Goal: Obtain resource: Download file/media

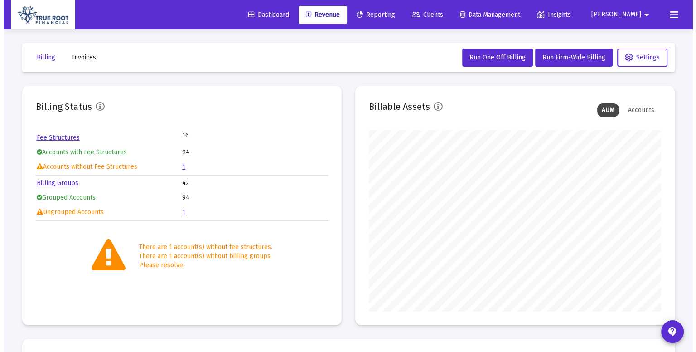
scroll to position [181, 292]
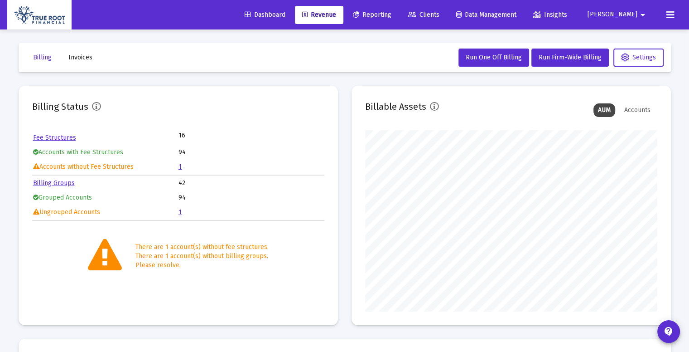
click at [392, 13] on span "Reporting" at bounding box center [372, 15] width 39 height 8
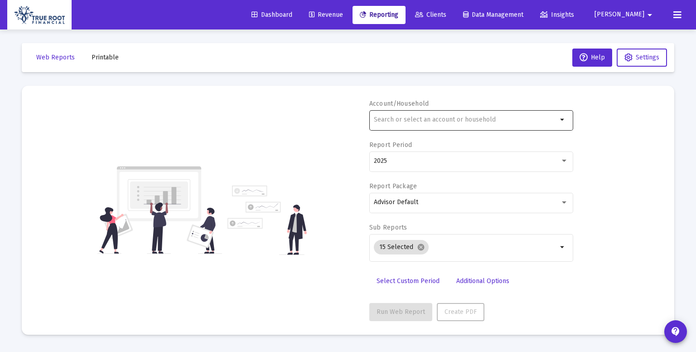
click at [472, 124] on div at bounding box center [466, 119] width 184 height 22
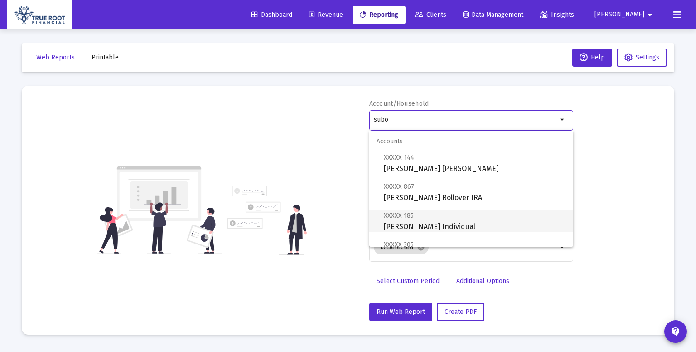
scroll to position [94, 0]
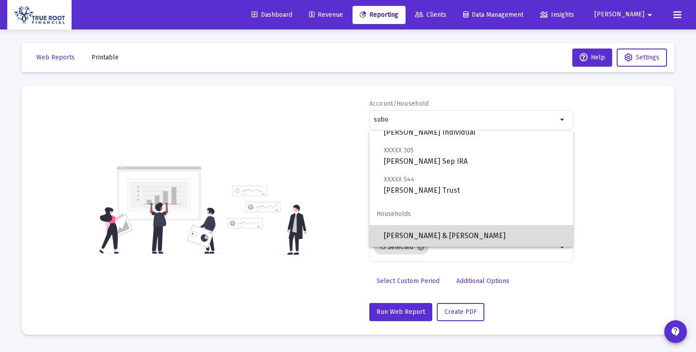
click at [481, 231] on span "[PERSON_NAME] & [PERSON_NAME]" at bounding box center [475, 236] width 182 height 22
type input "[PERSON_NAME] & [PERSON_NAME]"
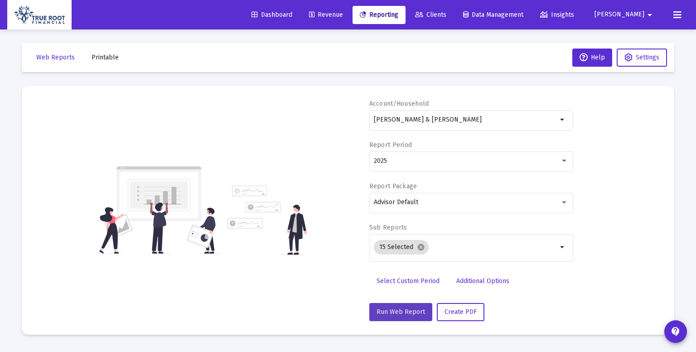
click at [406, 310] on span "Run Web Report" at bounding box center [401, 312] width 49 height 8
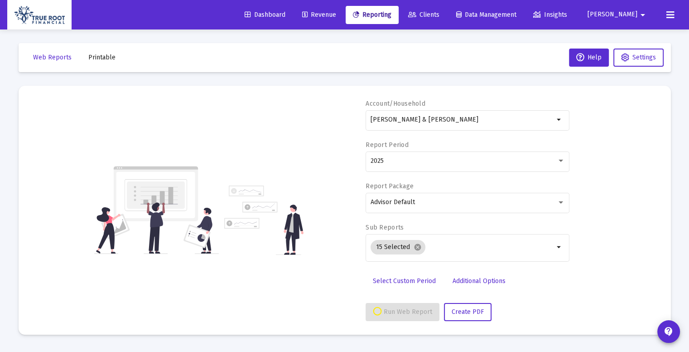
select select "View all"
click at [463, 309] on span "Push to PDF" at bounding box center [458, 312] width 35 height 8
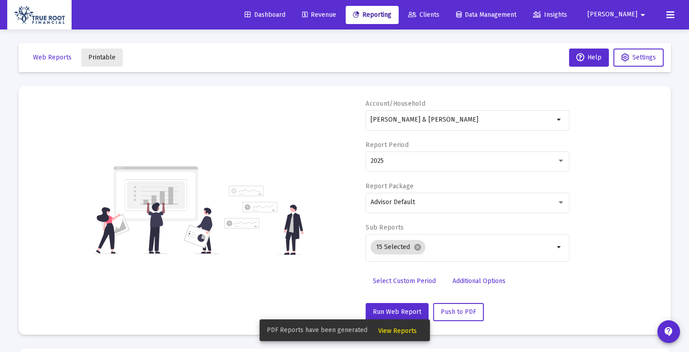
click at [93, 58] on span "Printable" at bounding box center [101, 57] width 27 height 8
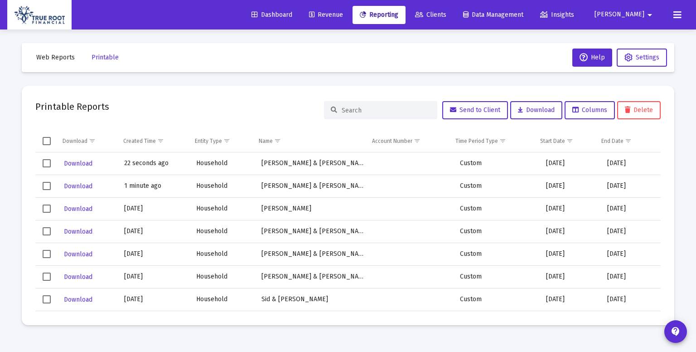
click at [253, 105] on div "Printable Reports Send to Client Download Columns Delete" at bounding box center [348, 110] width 626 height 22
click at [47, 165] on span "Select row" at bounding box center [47, 163] width 8 height 8
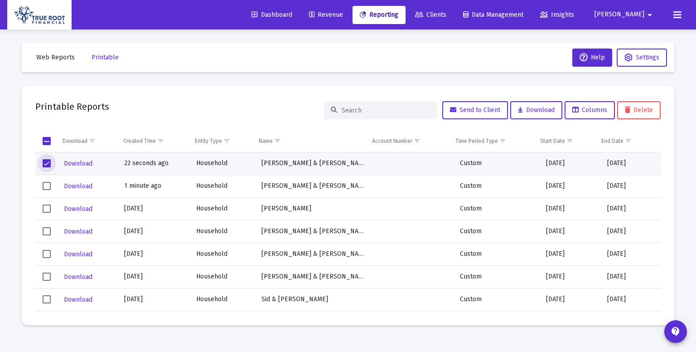
click at [47, 165] on span "Select row" at bounding box center [47, 163] width 8 height 8
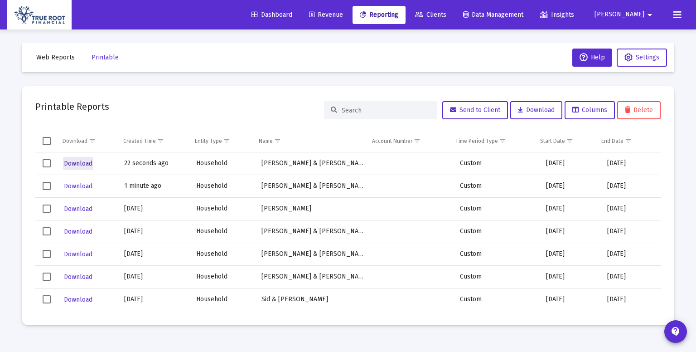
click at [84, 162] on span "Download" at bounding box center [78, 164] width 29 height 8
